Goal: Transaction & Acquisition: Download file/media

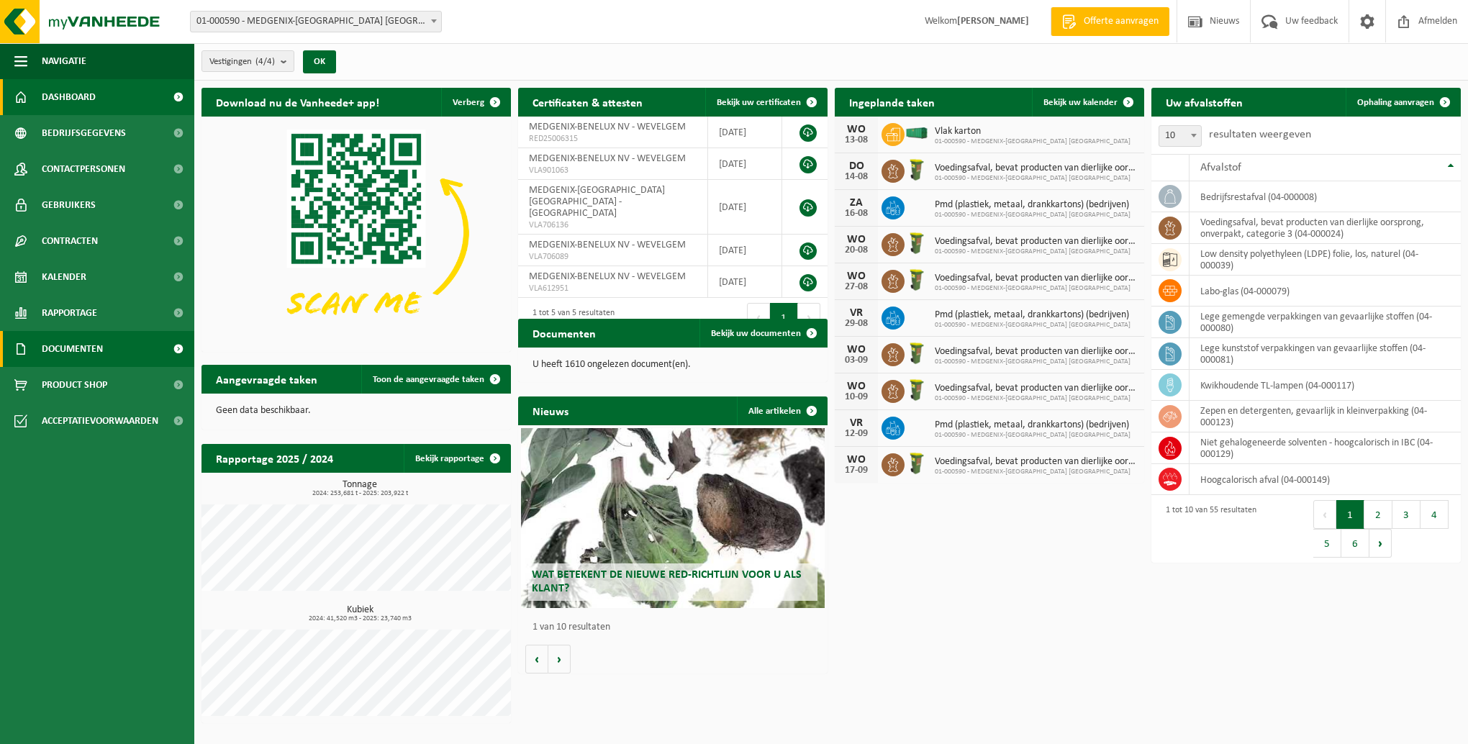
click at [93, 344] on span "Documenten" at bounding box center [72, 349] width 61 height 36
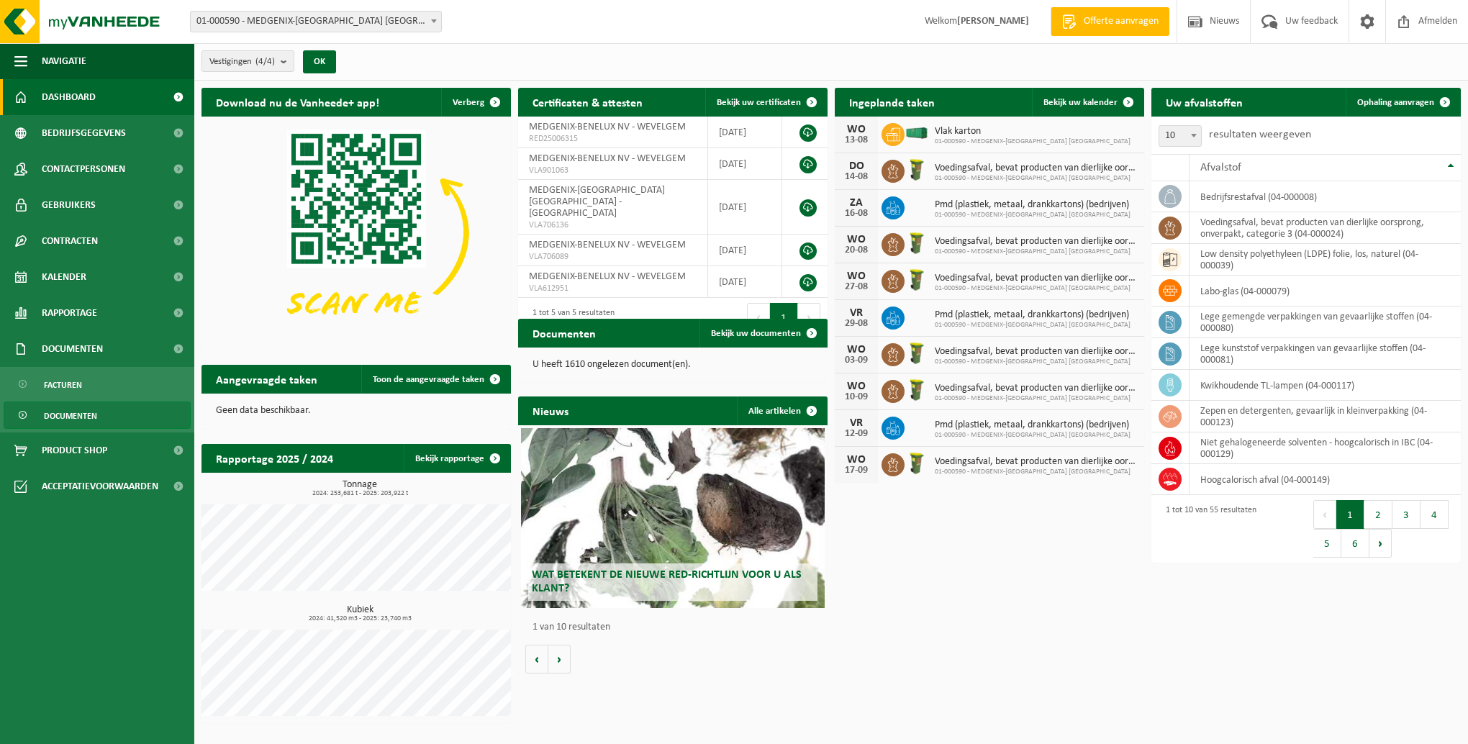
click at [112, 419] on link "Documenten" at bounding box center [97, 415] width 187 height 27
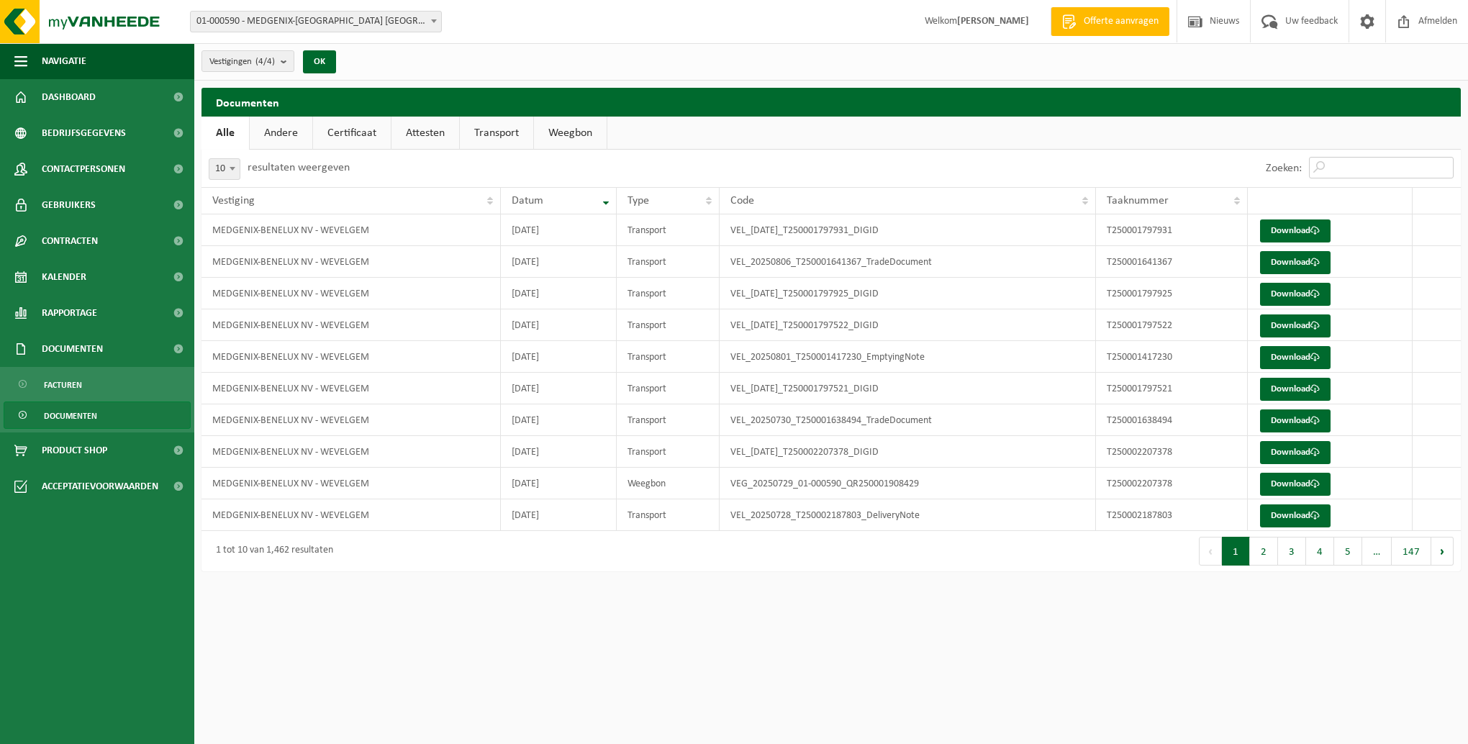
click at [1353, 163] on input "Zoeken:" at bounding box center [1381, 168] width 145 height 22
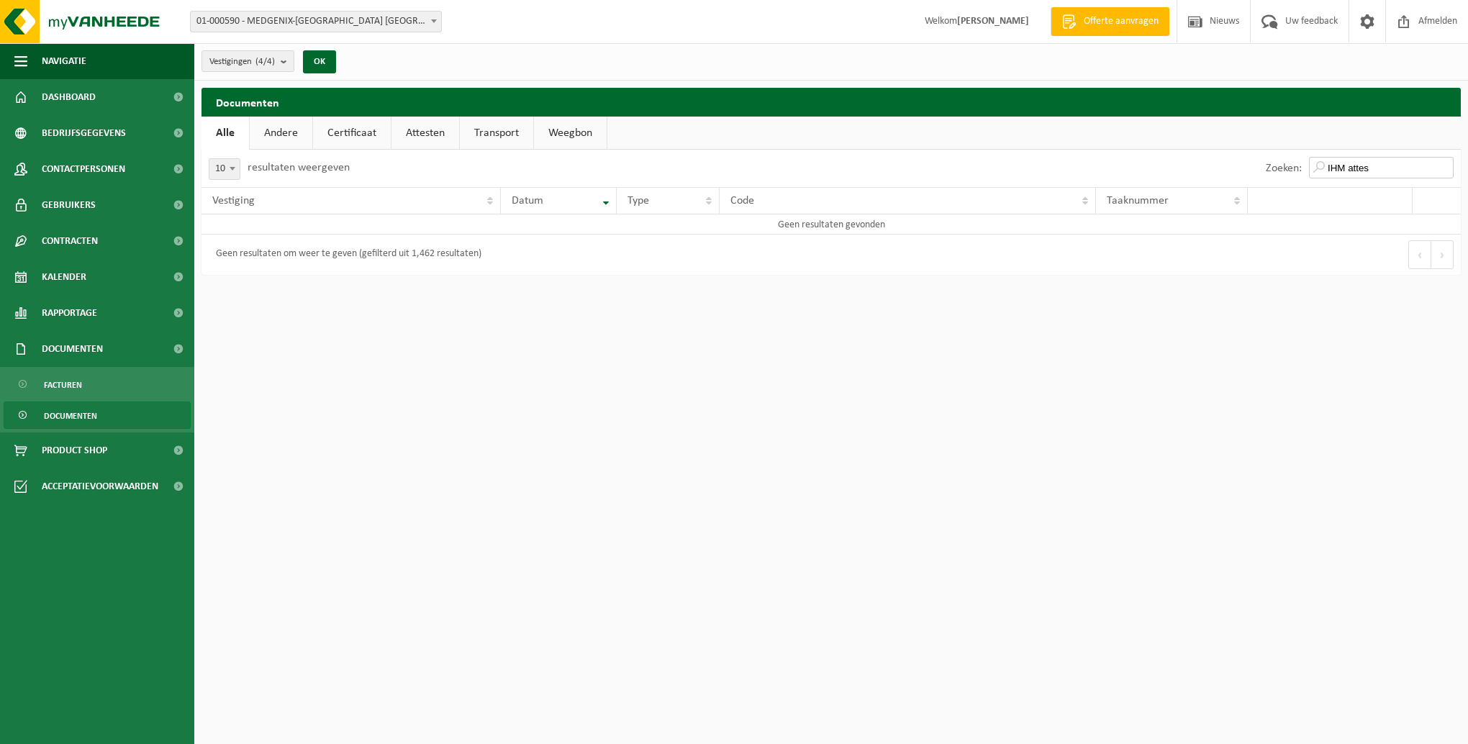
type input "IHM attest"
drag, startPoint x: 1393, startPoint y: 167, endPoint x: 1296, endPoint y: 172, distance: 97.3
click at [1296, 172] on div "Zoeken: IHM attest" at bounding box center [1360, 168] width 202 height 37
click at [416, 130] on link "Attesten" at bounding box center [426, 133] width 68 height 33
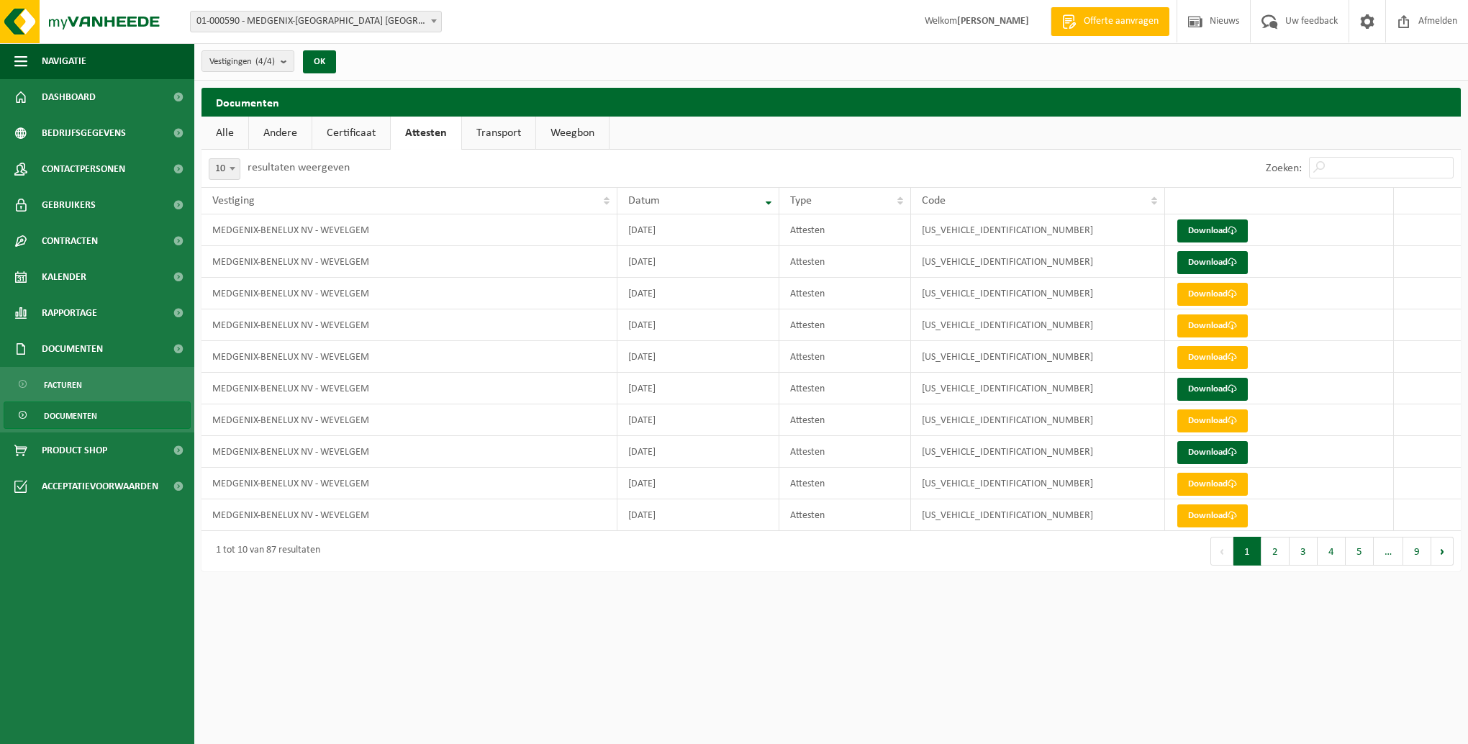
click at [416, 130] on link "Attesten" at bounding box center [426, 133] width 71 height 33
click at [1194, 330] on link "Download" at bounding box center [1213, 326] width 71 height 23
click at [1203, 387] on link "Download" at bounding box center [1213, 389] width 71 height 23
click at [1219, 258] on link "Download" at bounding box center [1213, 262] width 71 height 23
click at [1200, 263] on link "Download" at bounding box center [1213, 262] width 71 height 23
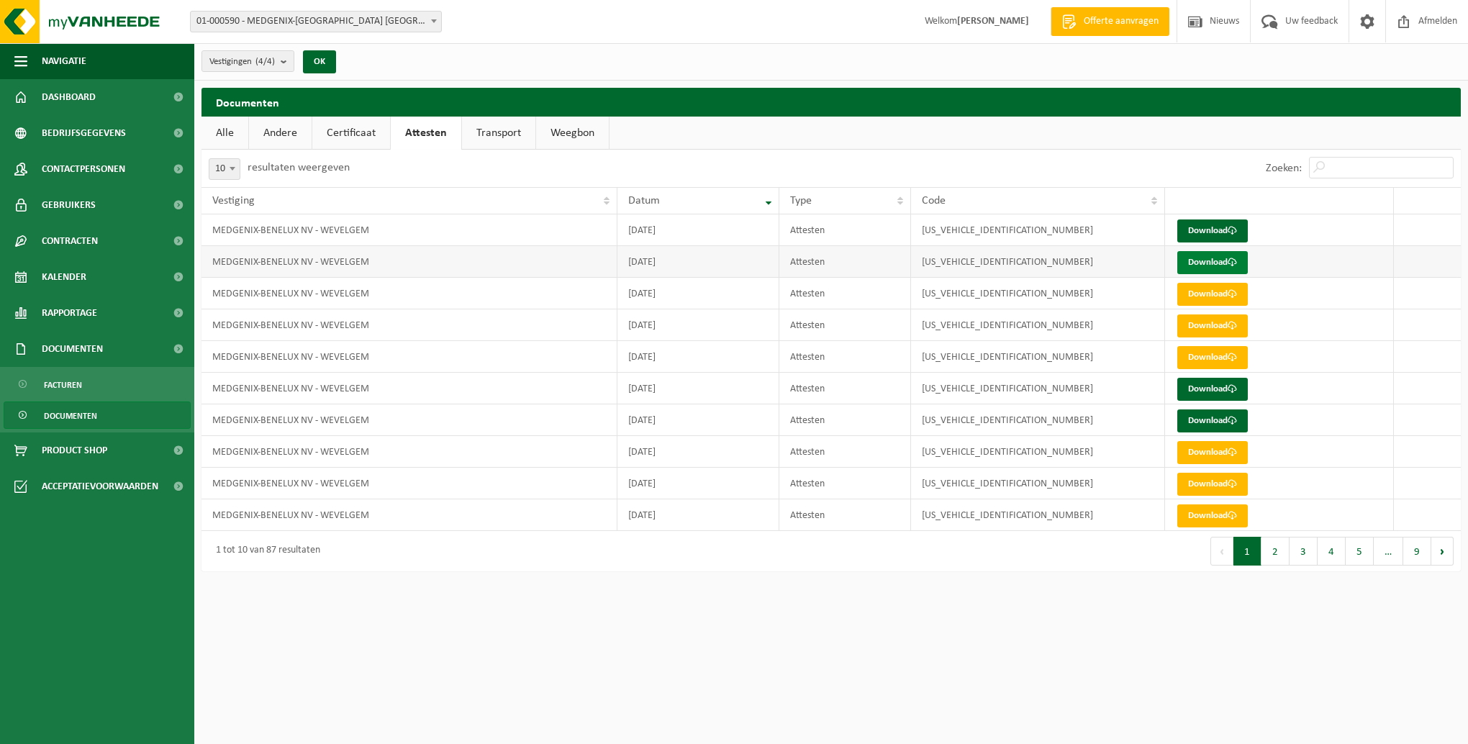
click at [1198, 255] on link "Download" at bounding box center [1213, 262] width 71 height 23
click at [1210, 356] on link "Download" at bounding box center [1213, 357] width 71 height 23
click at [1220, 395] on link "Download" at bounding box center [1213, 389] width 71 height 23
click at [1226, 419] on link "Download" at bounding box center [1213, 421] width 71 height 23
click at [1193, 451] on link "Download" at bounding box center [1213, 452] width 71 height 23
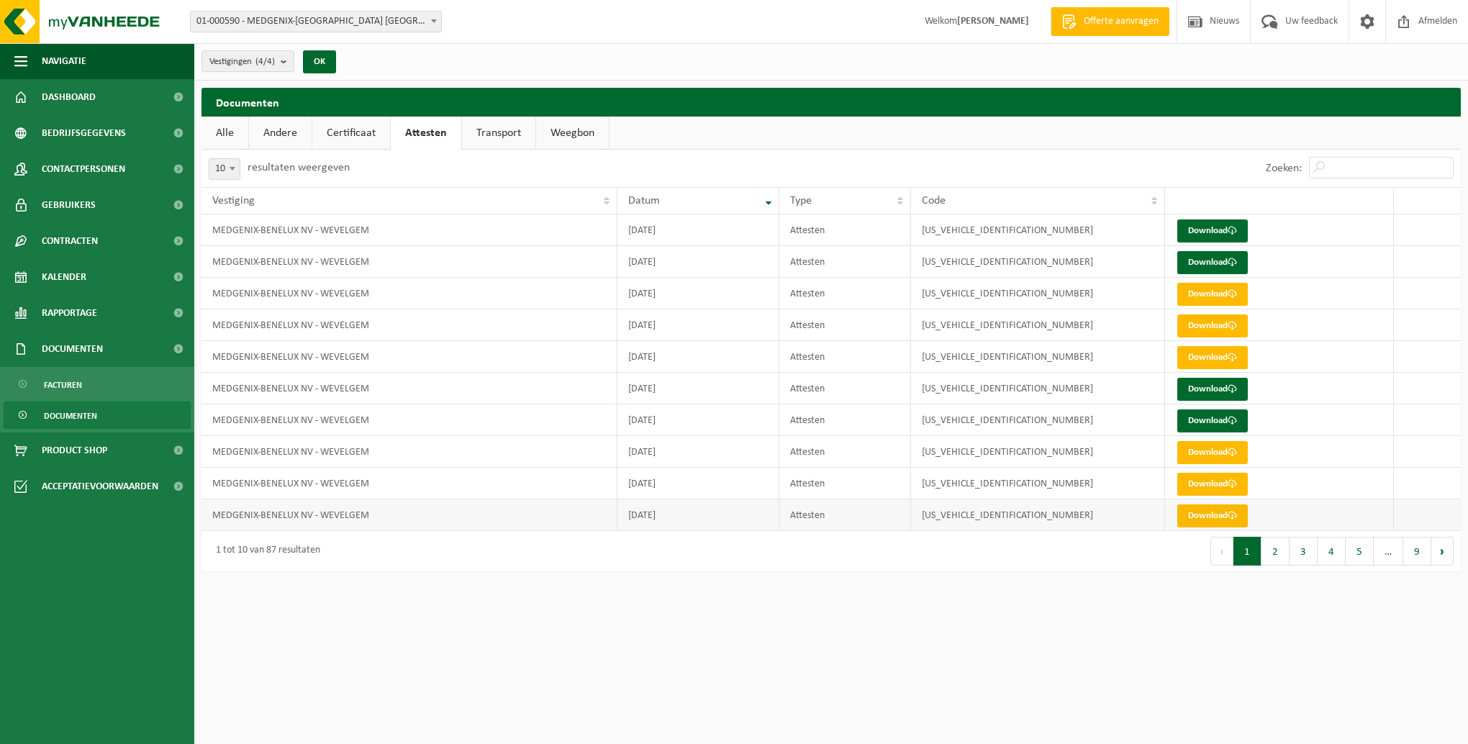
click at [1198, 511] on link "Download" at bounding box center [1213, 516] width 71 height 23
click at [1359, 168] on input "Zoeken:" at bounding box center [1381, 168] width 145 height 22
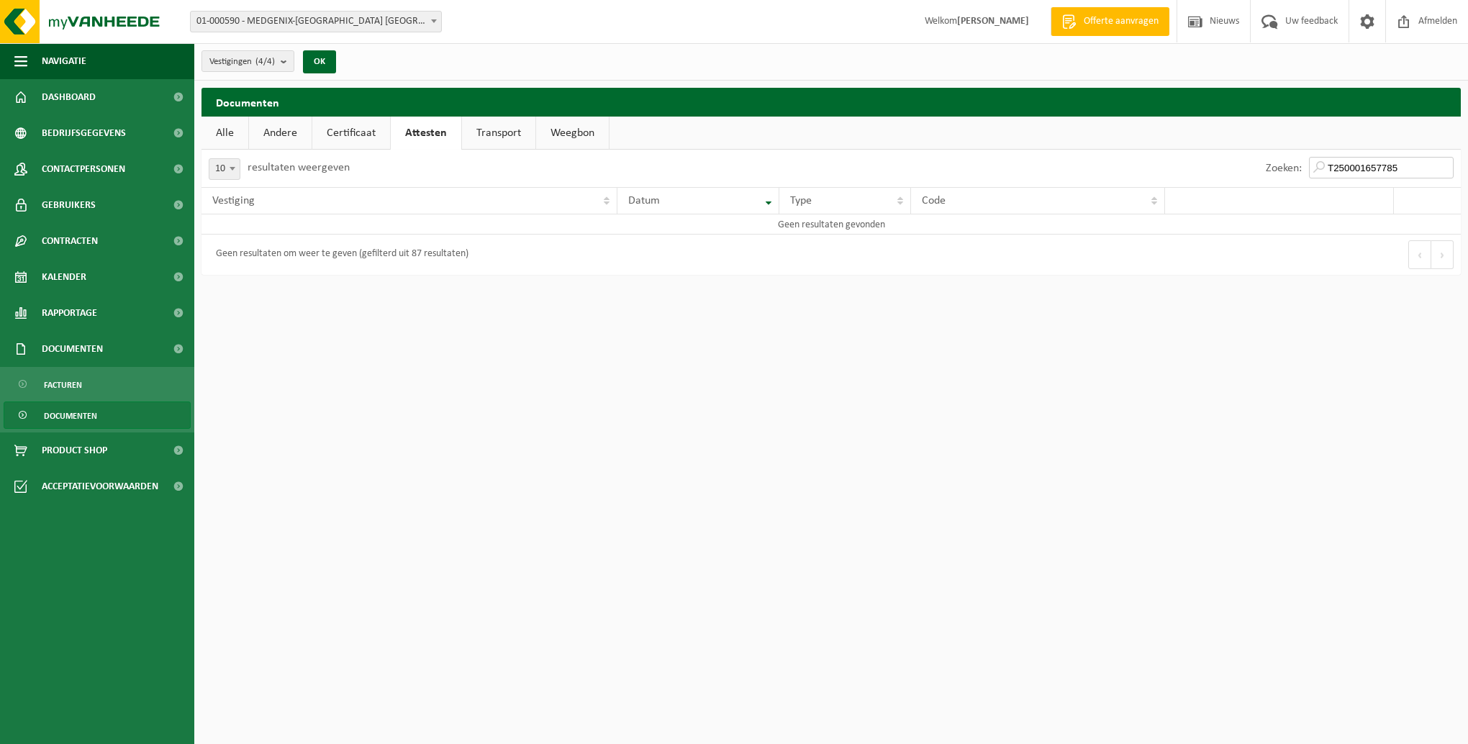
drag, startPoint x: 1416, startPoint y: 168, endPoint x: 1262, endPoint y: 183, distance: 154.8
click at [1262, 183] on div "Zoeken: T250001657785" at bounding box center [1360, 168] width 202 height 37
drag, startPoint x: 1388, startPoint y: 166, endPoint x: 1305, endPoint y: 166, distance: 82.8
click at [1305, 166] on div "Zoeken: 16/06/2025" at bounding box center [1360, 168] width 202 height 37
type input "070104*"
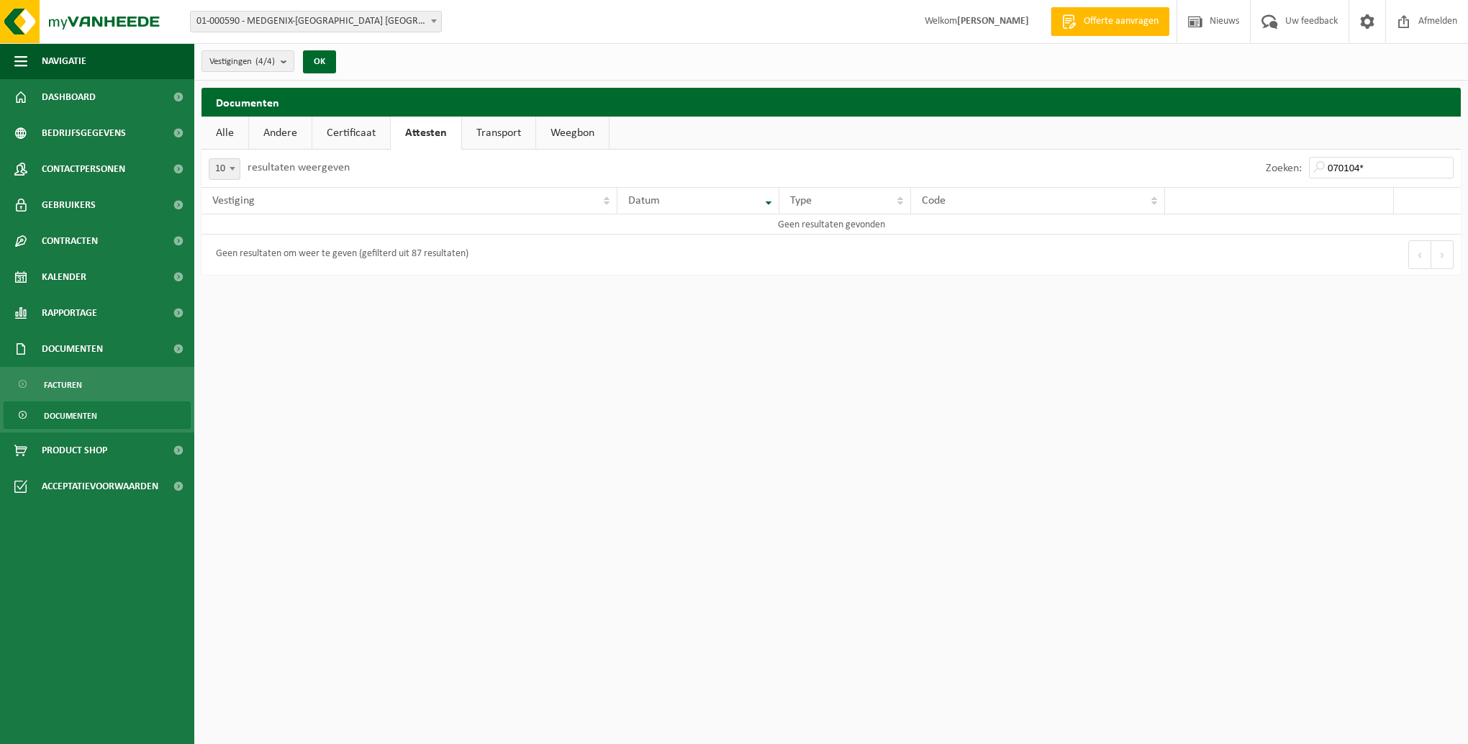
click at [487, 137] on link "Transport" at bounding box center [498, 133] width 73 height 33
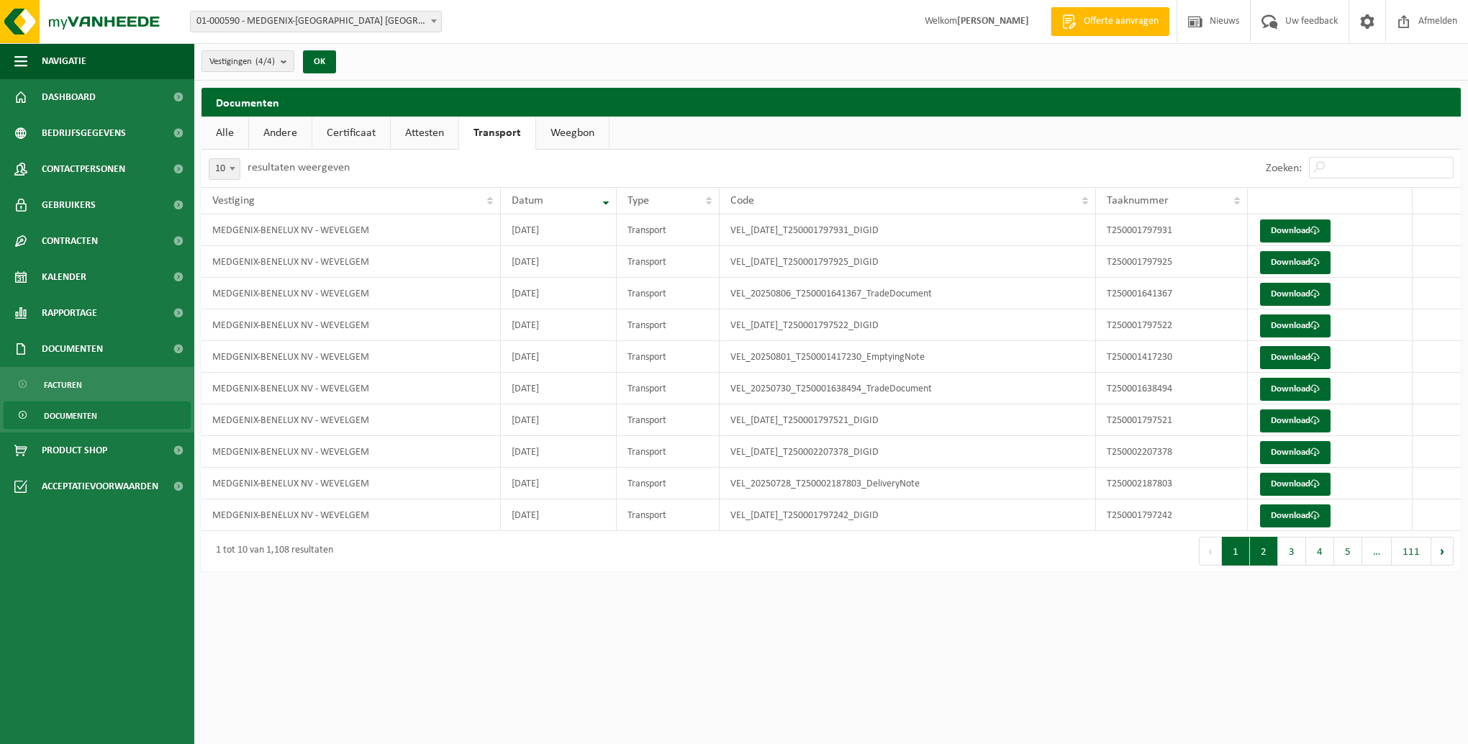
click at [1262, 543] on button "2" at bounding box center [1264, 551] width 28 height 29
drag, startPoint x: 1262, startPoint y: 543, endPoint x: 1288, endPoint y: 551, distance: 28.0
click at [1288, 551] on button "3" at bounding box center [1292, 551] width 28 height 29
click at [1316, 547] on button "4" at bounding box center [1320, 551] width 28 height 29
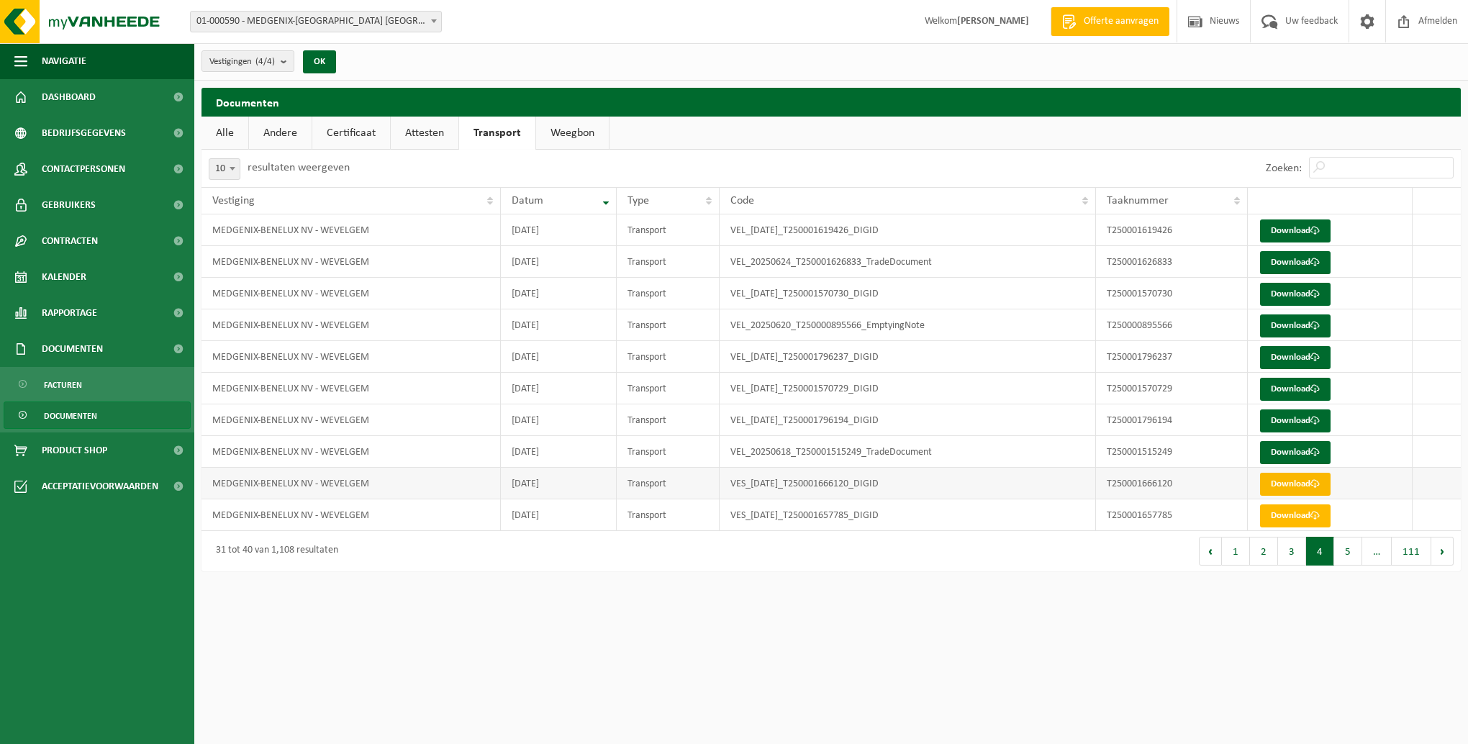
click at [1319, 485] on span at bounding box center [1315, 483] width 9 height 9
click at [418, 127] on link "Attesten" at bounding box center [425, 133] width 68 height 33
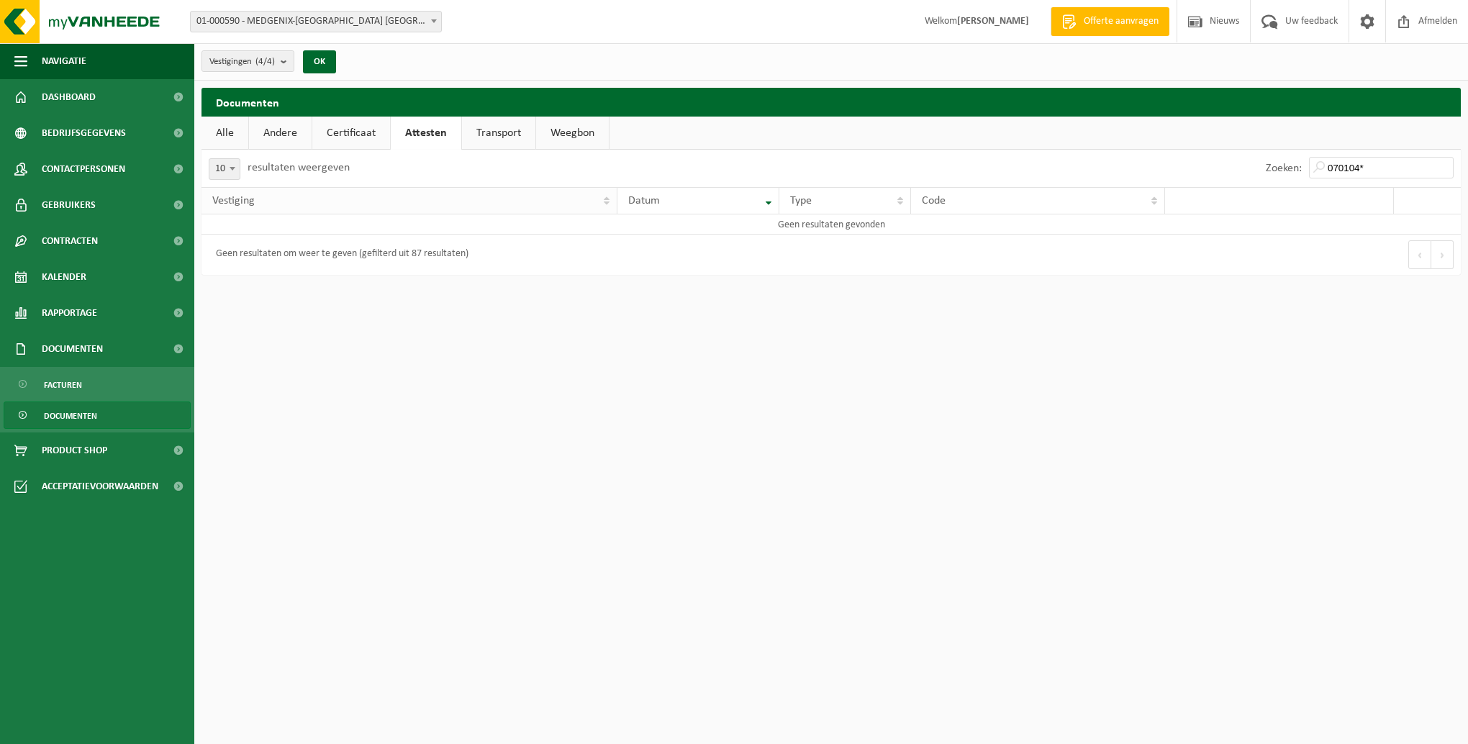
click at [248, 204] on span "Vestiging" at bounding box center [233, 201] width 42 height 12
click at [692, 199] on div "Datum" at bounding box center [694, 201] width 132 height 12
drag, startPoint x: 1409, startPoint y: 168, endPoint x: 1284, endPoint y: 169, distance: 125.2
click at [1284, 170] on div "Zoeken: 070104*" at bounding box center [1360, 168] width 202 height 37
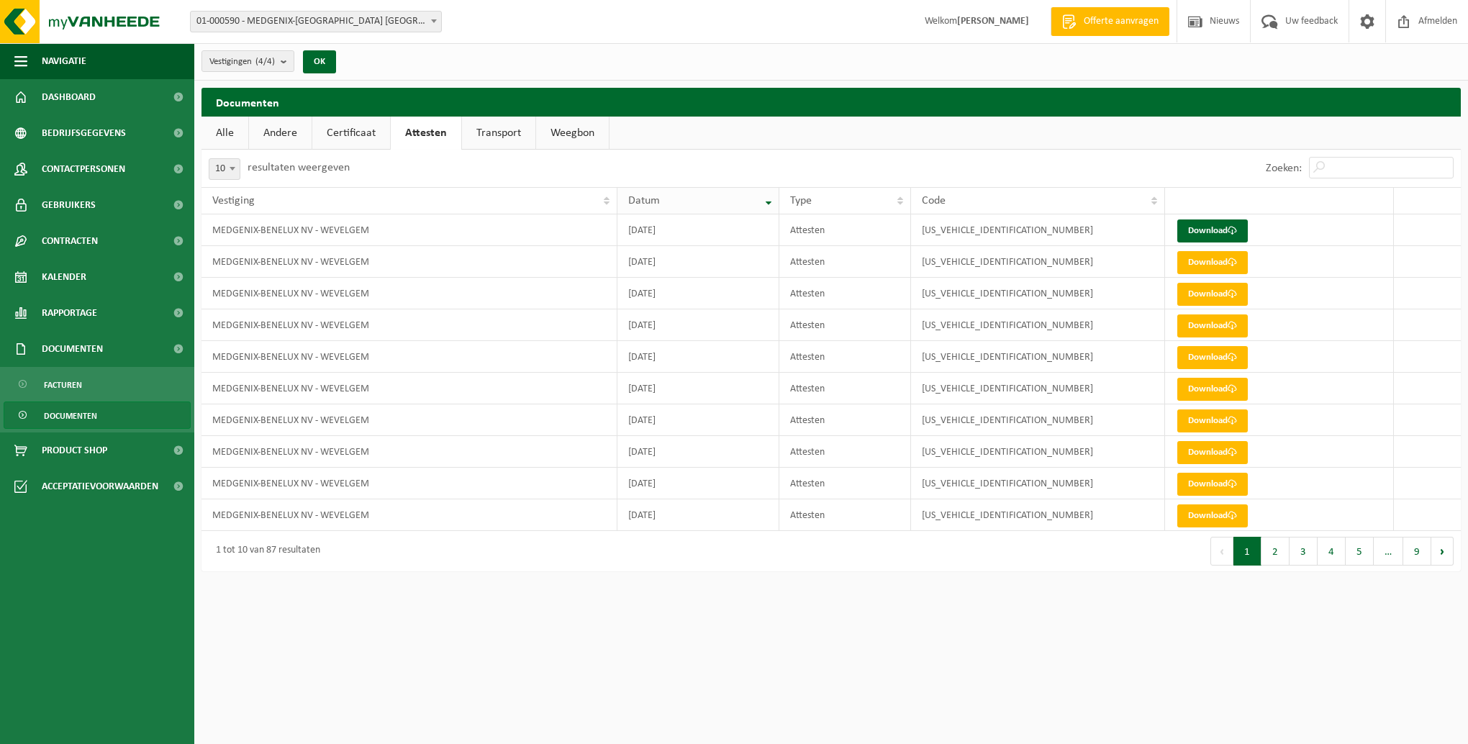
click at [686, 207] on th "Datum" at bounding box center [698, 200] width 161 height 27
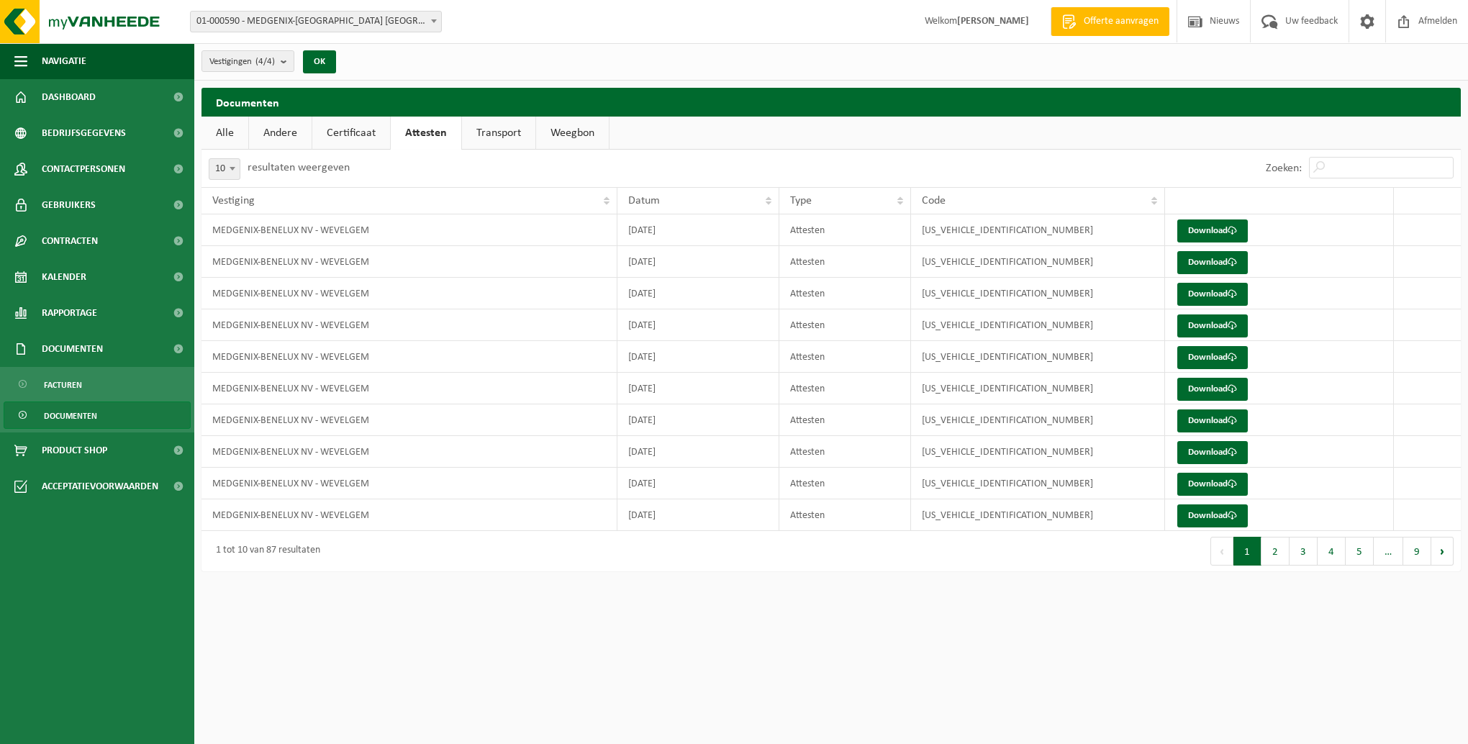
click at [685, 207] on th "Datum" at bounding box center [698, 200] width 161 height 27
click at [433, 132] on link "Attesten" at bounding box center [426, 133] width 71 height 33
click at [774, 197] on th "Datum" at bounding box center [698, 200] width 161 height 27
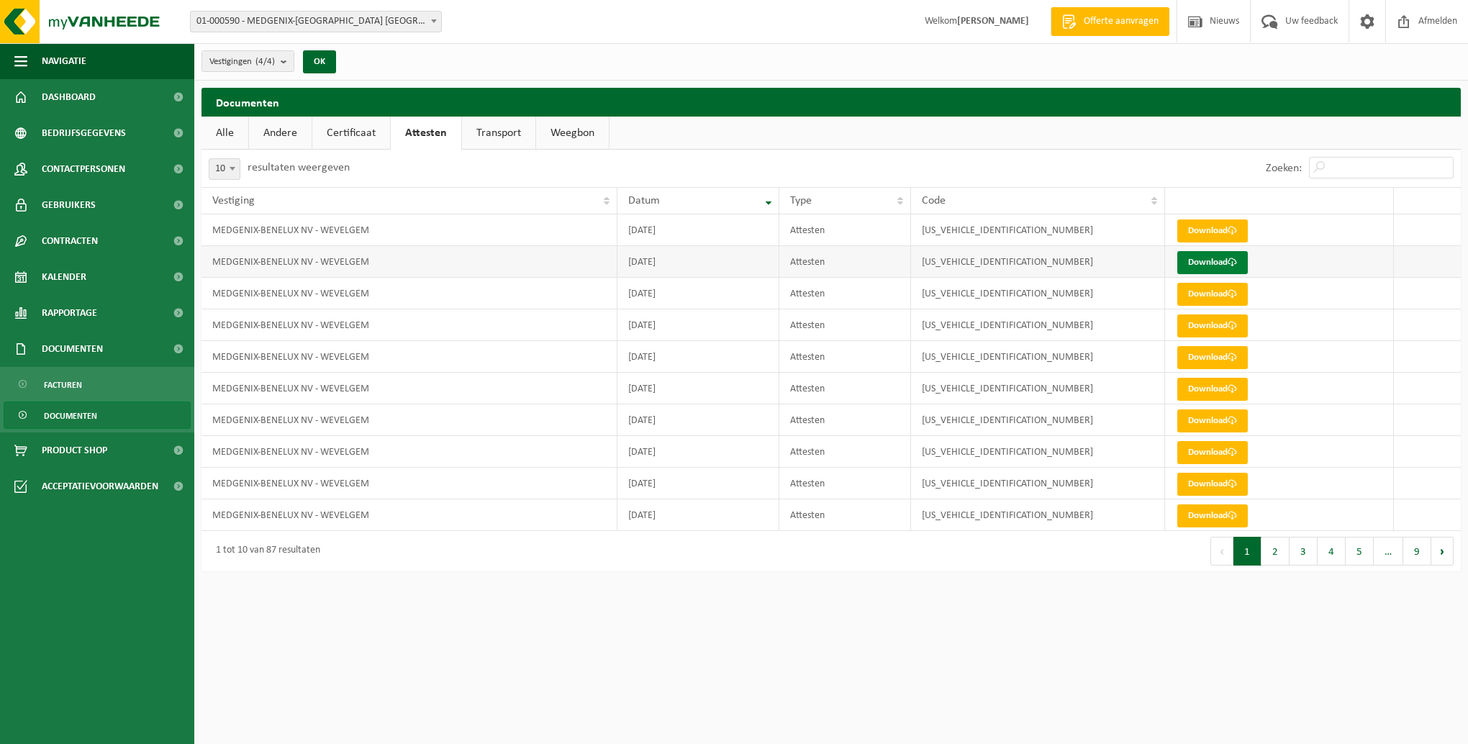
click at [1206, 254] on link "Download" at bounding box center [1213, 262] width 71 height 23
click at [1216, 256] on link "Download" at bounding box center [1213, 262] width 71 height 23
click at [1208, 293] on link "Download" at bounding box center [1213, 294] width 71 height 23
click at [58, 414] on span "Documenten" at bounding box center [70, 415] width 53 height 27
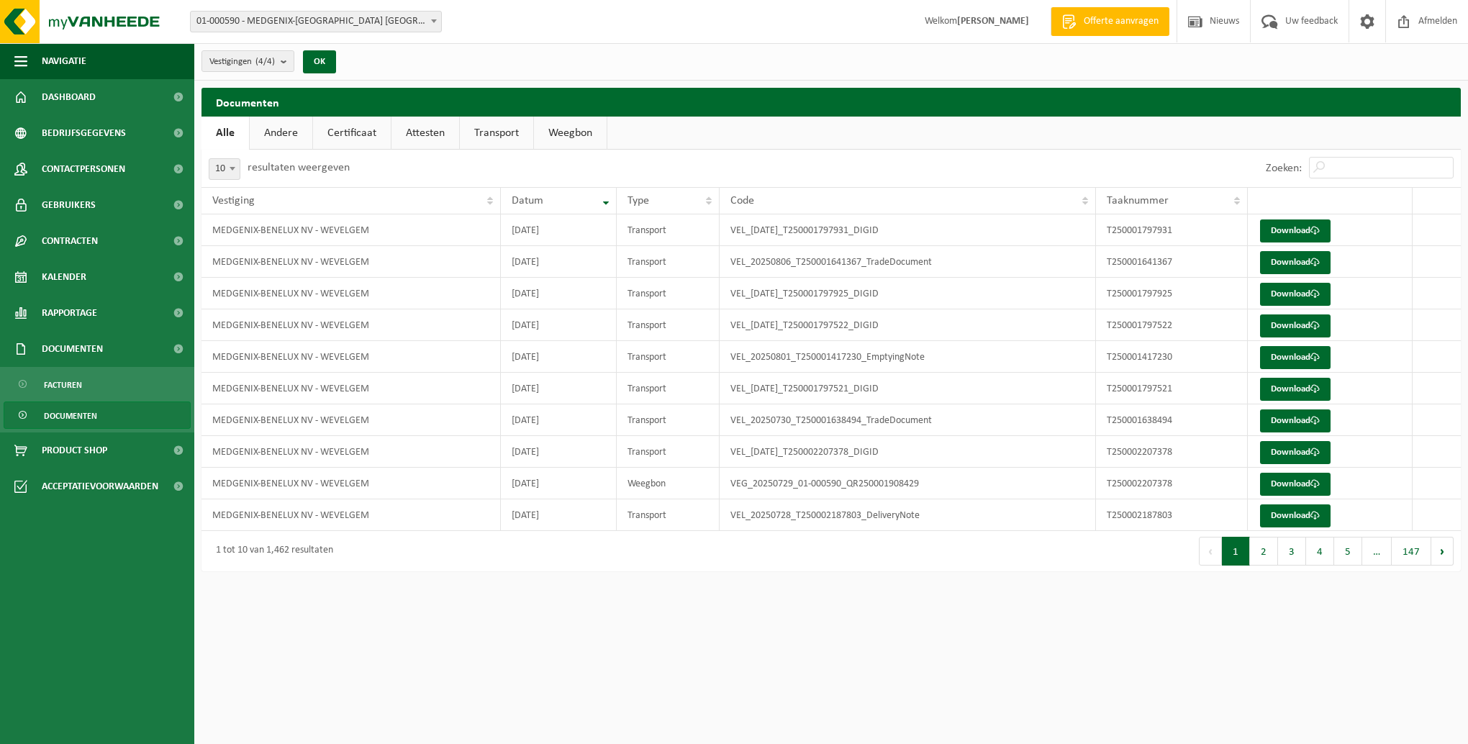
click at [435, 135] on link "Attesten" at bounding box center [426, 133] width 68 height 33
